Goal: Task Accomplishment & Management: Use online tool/utility

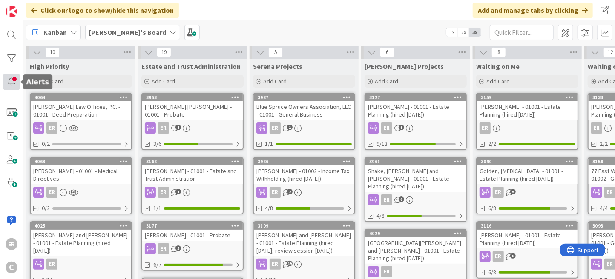
click at [19, 80] on div at bounding box center [11, 82] width 17 height 17
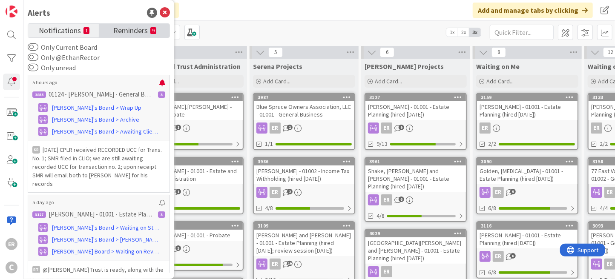
click at [126, 31] on span "Reminders" at bounding box center [130, 30] width 34 height 12
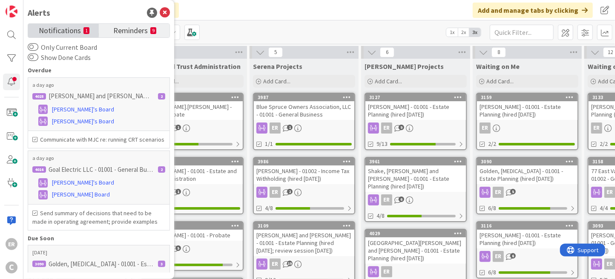
click at [70, 36] on link "Notifications 1" at bounding box center [63, 31] width 71 height 14
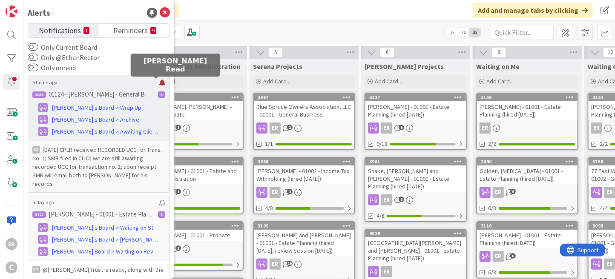
click at [159, 80] on div at bounding box center [162, 83] width 6 height 7
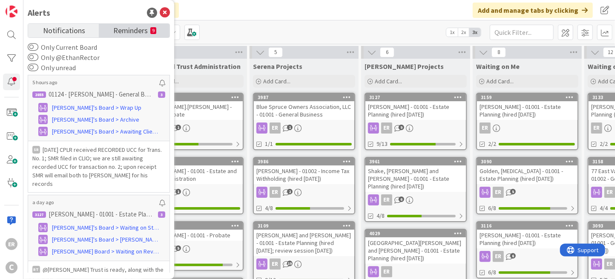
click at [129, 30] on span "Reminders" at bounding box center [130, 30] width 34 height 12
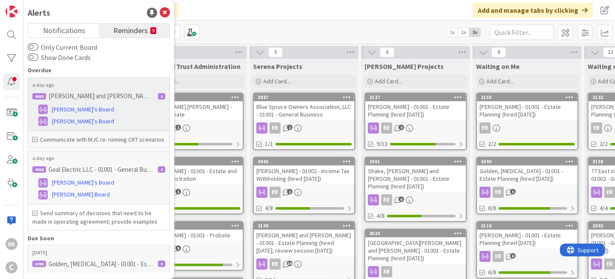
scroll to position [43, 0]
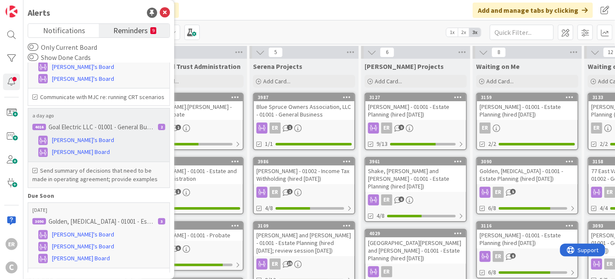
click at [116, 134] on h6 "4016 Goal Electric LLC - 01001 - General Business (hired [DATE]) 2" at bounding box center [99, 127] width 138 height 13
click at [106, 146] on link "[PERSON_NAME]'s Board" at bounding box center [98, 140] width 133 height 10
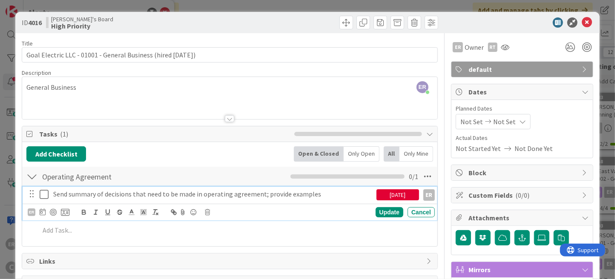
click at [43, 194] on icon at bounding box center [46, 194] width 13 height 10
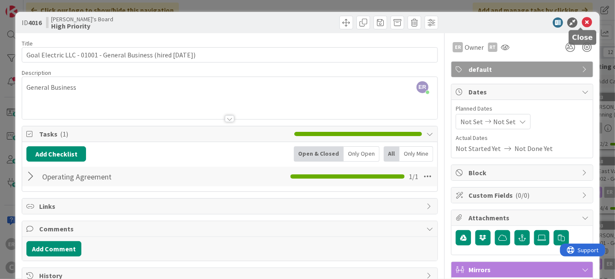
click at [582, 26] on icon at bounding box center [587, 22] width 10 height 10
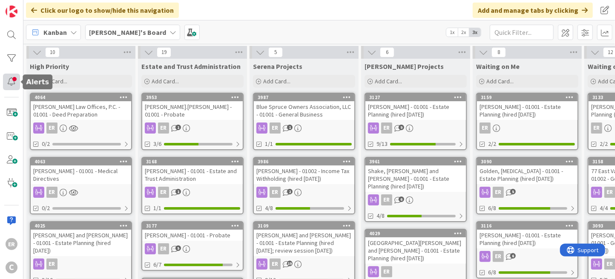
click at [15, 78] on div at bounding box center [11, 82] width 17 height 17
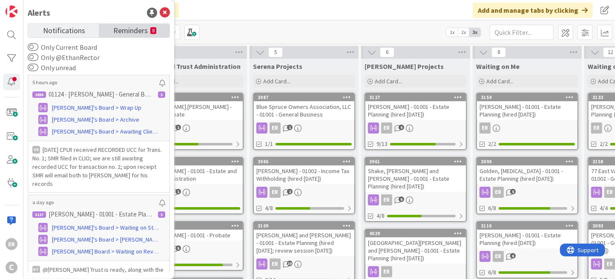
click at [118, 29] on span "Reminders" at bounding box center [130, 30] width 34 height 12
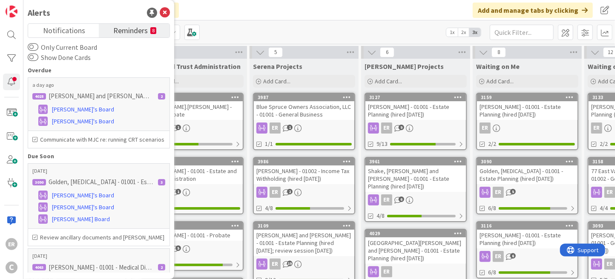
click at [335, 33] on div "Kanban [PERSON_NAME]'s Board 1x 2x 3x" at bounding box center [318, 31] width 591 height 23
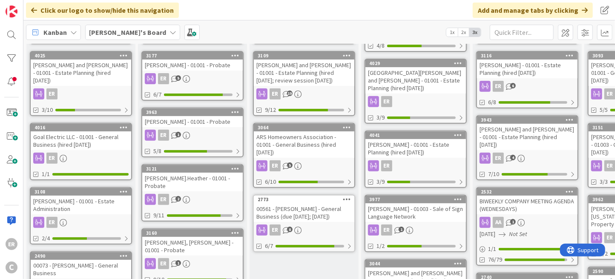
scroll to position [128, 0]
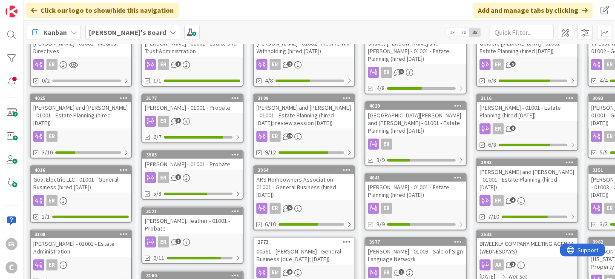
click at [83, 174] on div "Goal Electric LLC - 01001 - General Business (hired [DATE])" at bounding box center [81, 183] width 100 height 19
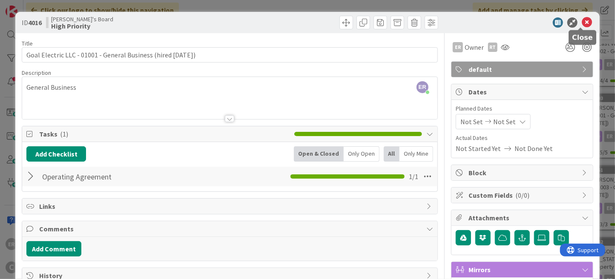
click at [582, 25] on icon at bounding box center [587, 22] width 10 height 10
